Goal: Transaction & Acquisition: Purchase product/service

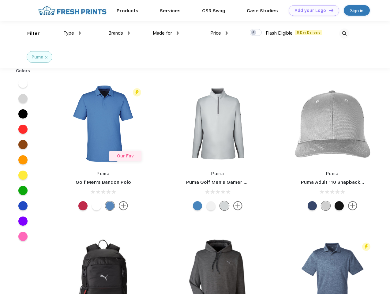
scroll to position [0, 0]
click at [311, 10] on link "Add your Logo Design Tool" at bounding box center [314, 10] width 50 height 11
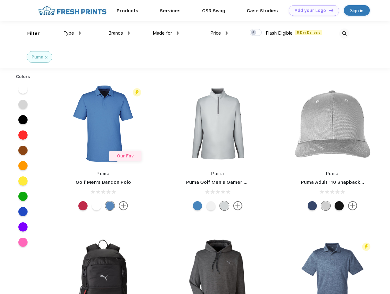
click at [0, 0] on div "Design Tool" at bounding box center [0, 0] width 0 height 0
click at [328, 10] on link "Add your Logo Design Tool" at bounding box center [314, 10] width 50 height 11
click at [29, 33] on div "Filter" at bounding box center [33, 33] width 13 height 7
click at [72, 33] on span "Type" at bounding box center [68, 33] width 11 height 6
click at [119, 33] on span "Brands" at bounding box center [115, 33] width 15 height 6
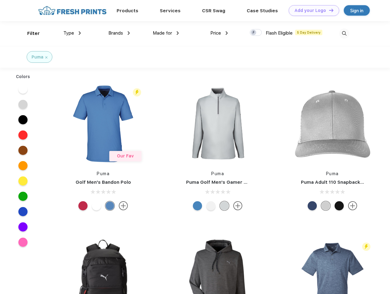
click at [166, 33] on span "Made for" at bounding box center [162, 33] width 19 height 6
click at [219, 33] on span "Price" at bounding box center [215, 33] width 11 height 6
click at [256, 33] on div at bounding box center [256, 32] width 12 height 7
click at [254, 33] on input "checkbox" at bounding box center [252, 31] width 4 height 4
click at [344, 33] on img at bounding box center [344, 33] width 10 height 10
